Goal: Task Accomplishment & Management: Manage account settings

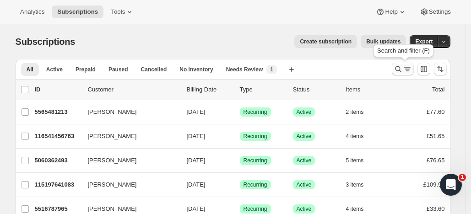
click at [398, 67] on icon "Search and filter results" at bounding box center [397, 68] width 9 height 9
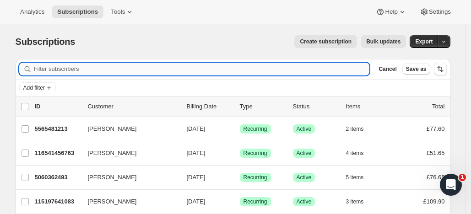
click at [127, 68] on input "Filter subscribers" at bounding box center [202, 69] width 336 height 13
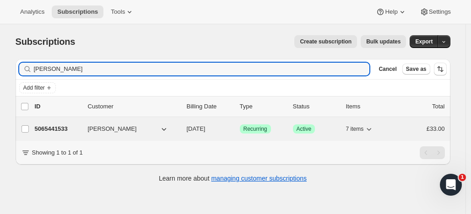
type input "[PERSON_NAME]"
click at [59, 126] on p "5065441533" at bounding box center [58, 128] width 46 height 9
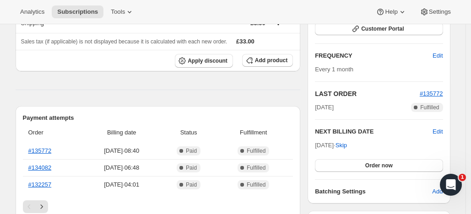
scroll to position [189, 0]
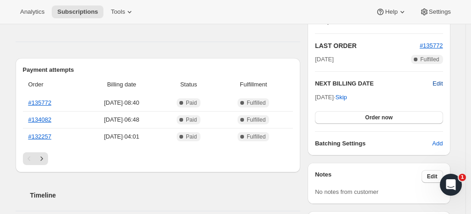
click at [440, 82] on span "Edit" at bounding box center [437, 83] width 10 height 9
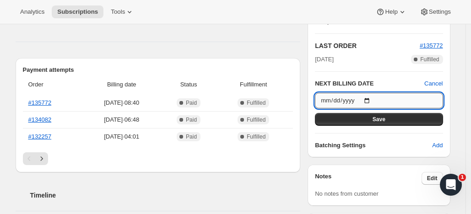
click at [373, 99] on input "[DATE]" at bounding box center [379, 101] width 128 height 16
type input "[DATE]"
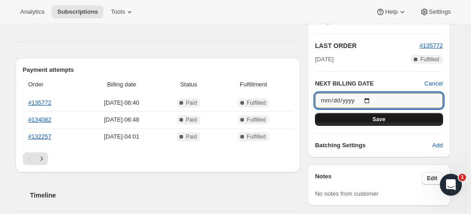
click at [372, 115] on button "Save" at bounding box center [379, 119] width 128 height 13
